Goal: Information Seeking & Learning: Learn about a topic

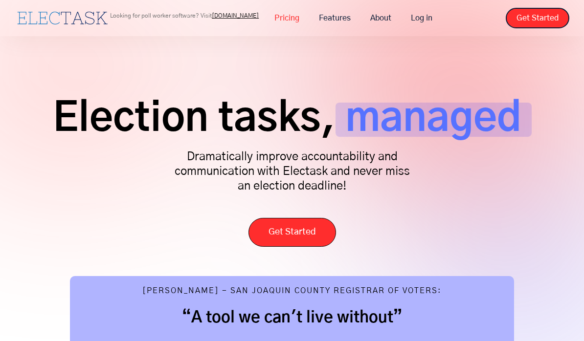
click at [284, 20] on link "Pricing" at bounding box center [287, 18] width 45 height 21
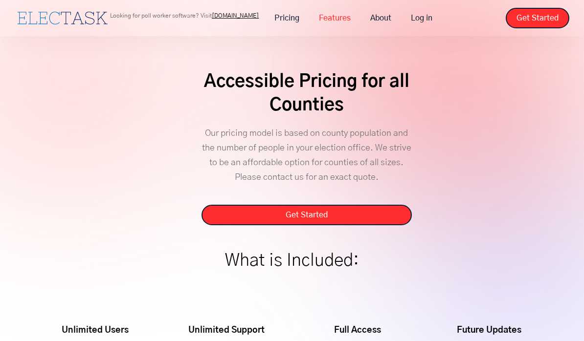
click at [341, 18] on link "Features" at bounding box center [334, 18] width 51 height 21
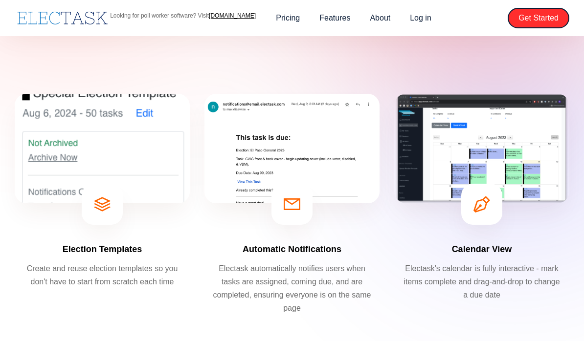
scroll to position [146, 0]
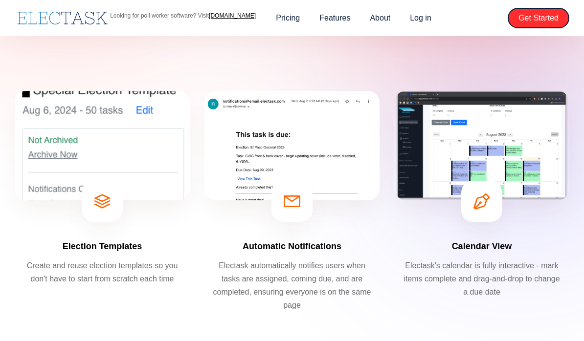
click at [109, 204] on img at bounding box center [102, 201] width 17 height 17
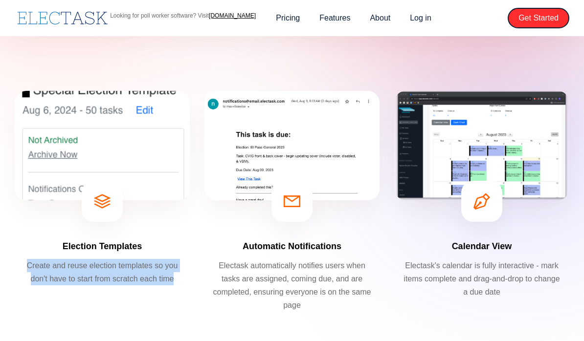
drag, startPoint x: 176, startPoint y: 274, endPoint x: 138, endPoint y: 256, distance: 41.6
click at [138, 256] on div "Election Templates Create and reuse election templates so you don't have to sta…" at bounding box center [102, 206] width 175 height 231
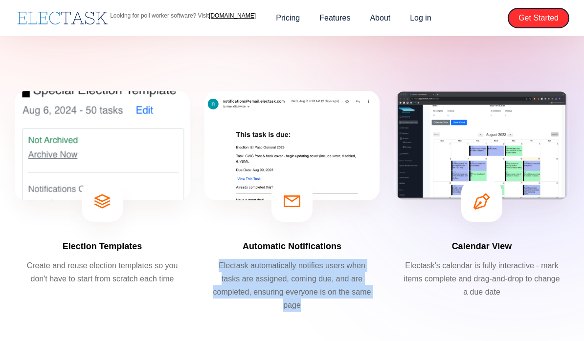
drag, startPoint x: 246, startPoint y: 258, endPoint x: 332, endPoint y: 309, distance: 100.4
click at [332, 309] on div "Automatic Notifications Electask automatically notifies users when tasks are as…" at bounding box center [292, 206] width 175 height 231
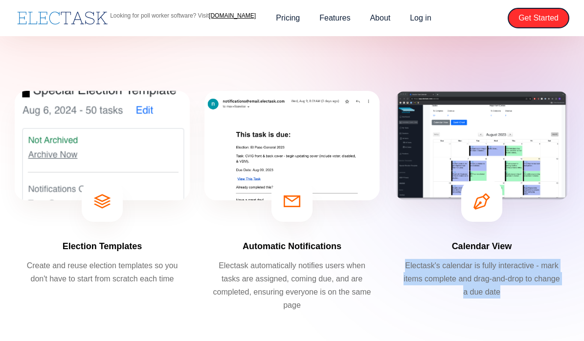
drag, startPoint x: 415, startPoint y: 254, endPoint x: 498, endPoint y: 307, distance: 97.7
click at [498, 308] on div "Calendar View Electask's calendar is fully interactive - mark items complete an…" at bounding box center [481, 206] width 175 height 231
drag, startPoint x: 446, startPoint y: 236, endPoint x: 510, endPoint y: 316, distance: 102.4
click at [510, 316] on div "Calendar View Electask's calendar is fully interactive - mark items complete an…" at bounding box center [481, 206] width 175 height 231
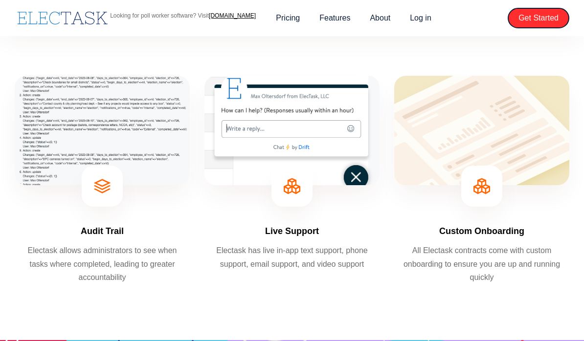
scroll to position [0, 0]
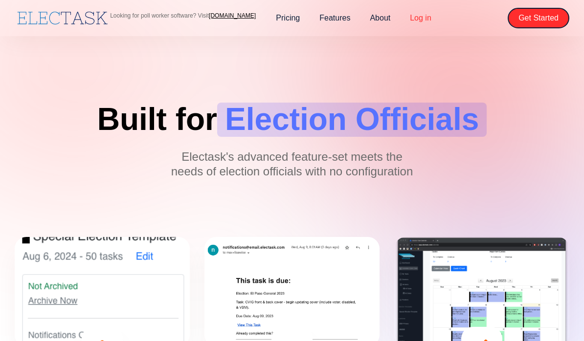
click at [423, 15] on link "Log in" at bounding box center [420, 18] width 41 height 21
